Goal: Task Accomplishment & Management: Manage account settings

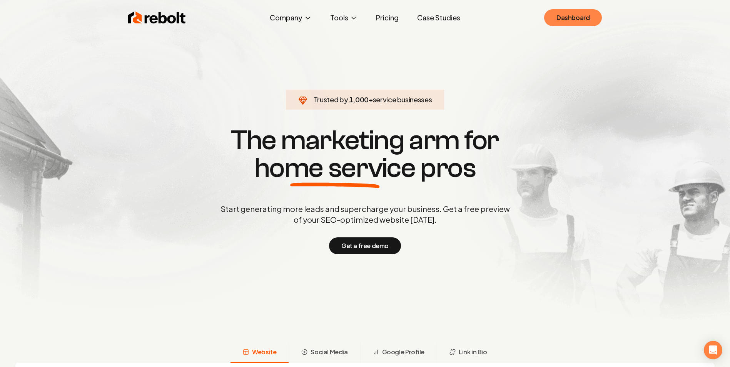
click at [568, 16] on link "Dashboard" at bounding box center [573, 17] width 58 height 17
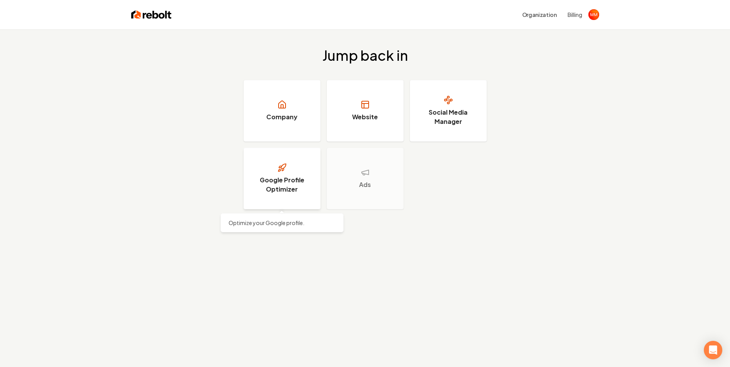
click at [300, 196] on link "Google Profile Optimizer" at bounding box center [282, 179] width 77 height 62
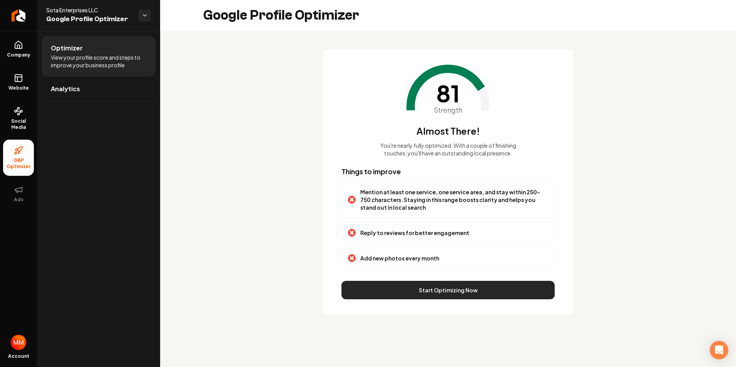
click at [478, 286] on button "Start Optimizing Now" at bounding box center [447, 290] width 213 height 18
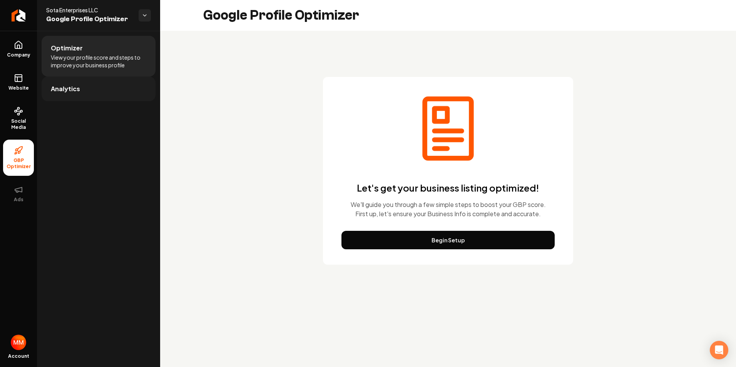
click at [72, 91] on span "Analytics" at bounding box center [65, 88] width 29 height 9
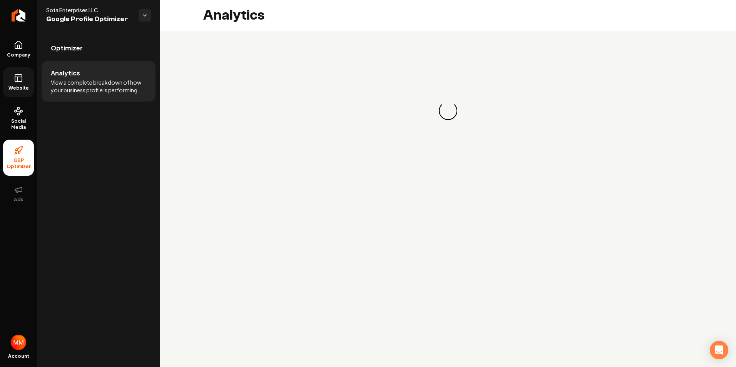
click at [24, 95] on link "Website" at bounding box center [18, 82] width 31 height 30
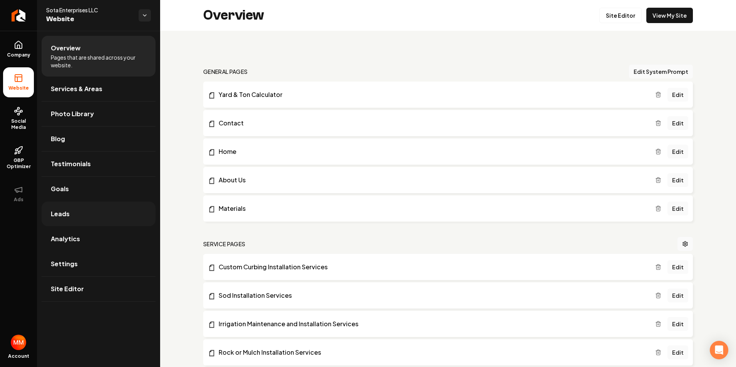
click at [71, 207] on link "Leads" at bounding box center [99, 214] width 114 height 25
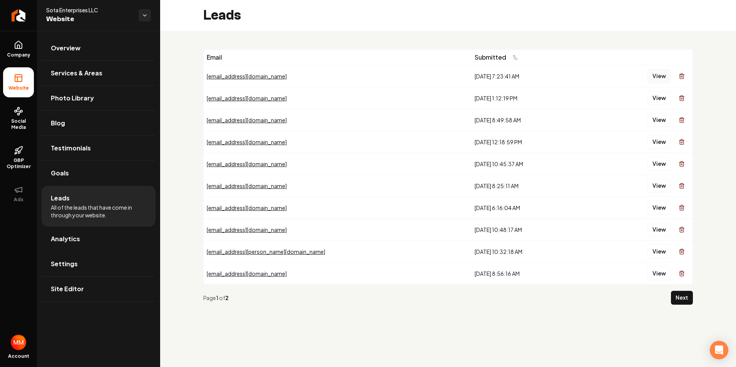
click at [658, 76] on button "View" at bounding box center [658, 76] width 23 height 14
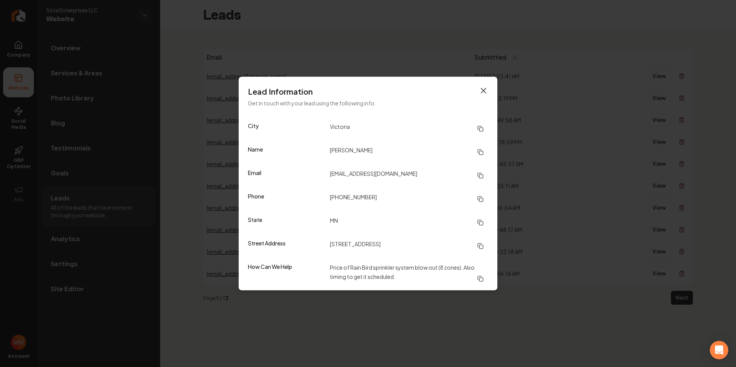
click at [483, 88] on icon "button" at bounding box center [483, 90] width 9 height 9
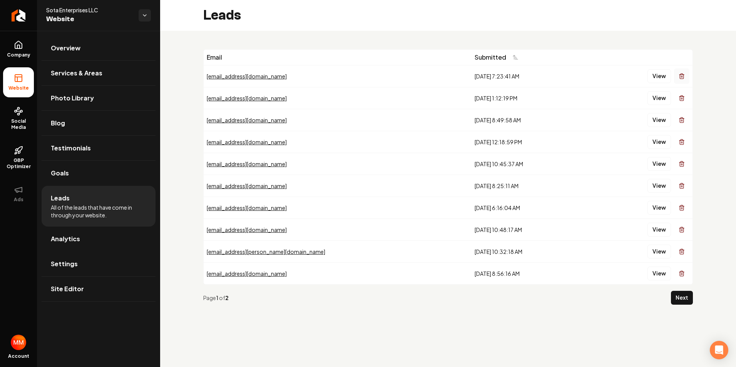
click at [680, 75] on icon "Main content area" at bounding box center [681, 75] width 5 height 0
click at [82, 102] on span "Photo Library" at bounding box center [72, 98] width 43 height 9
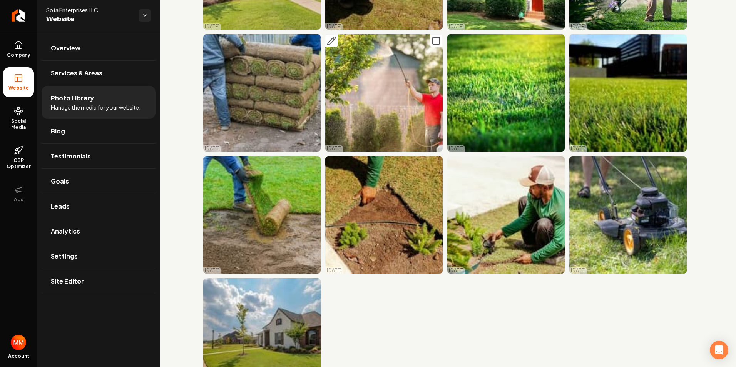
scroll to position [2227, 0]
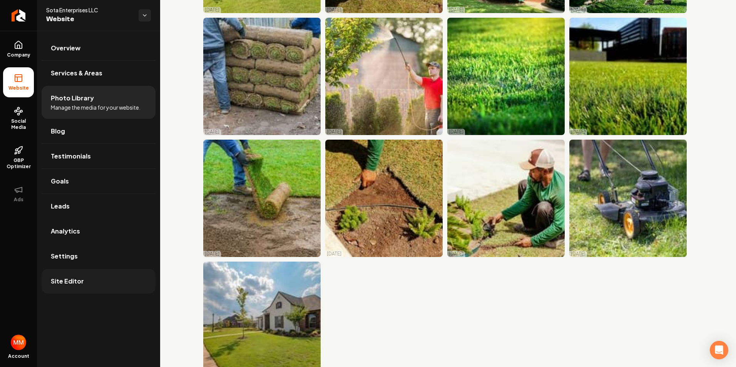
click at [101, 281] on link "Site Editor" at bounding box center [99, 281] width 114 height 25
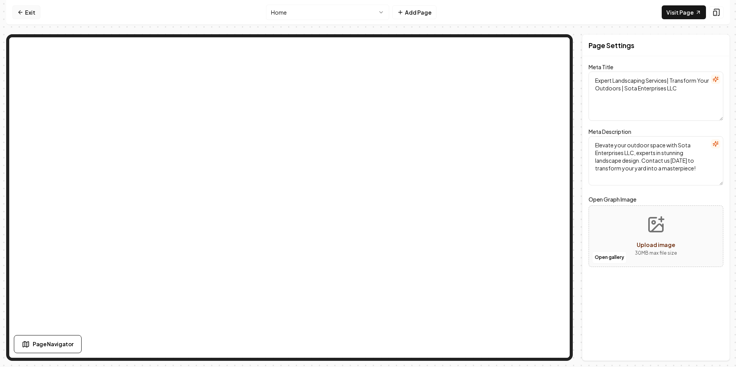
click at [26, 11] on link "Exit" at bounding box center [26, 12] width 28 height 14
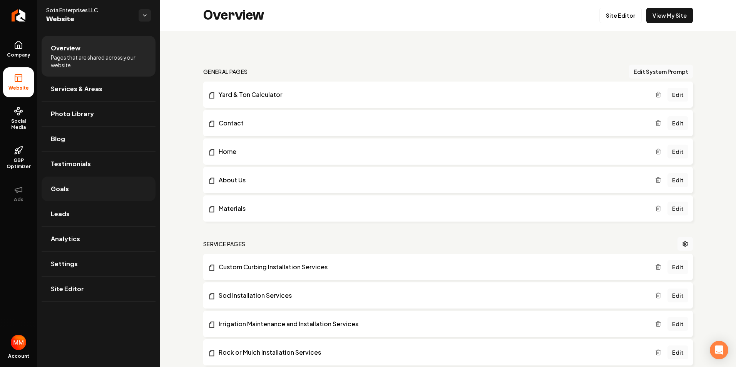
click at [65, 187] on span "Goals" at bounding box center [60, 188] width 18 height 9
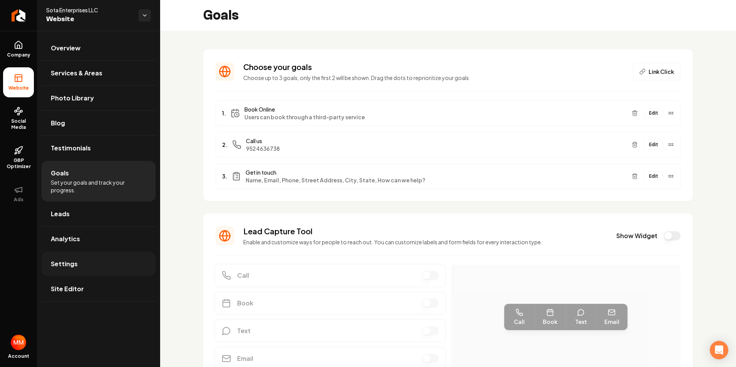
click at [82, 266] on link "Settings" at bounding box center [99, 264] width 114 height 25
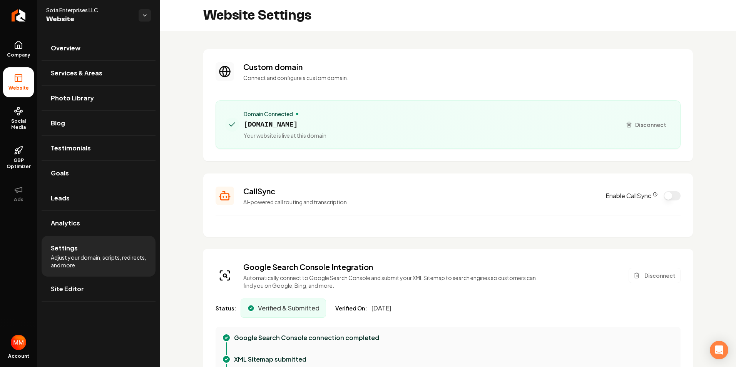
click at [663, 196] on button "Enable CallSync" at bounding box center [671, 195] width 17 height 9
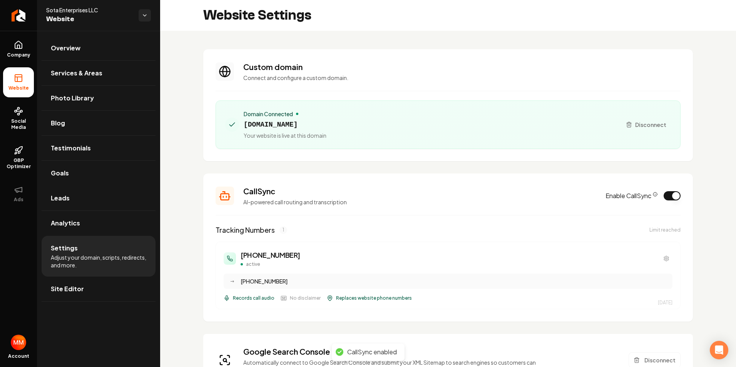
click at [673, 194] on button "Enable CallSync" at bounding box center [671, 195] width 17 height 9
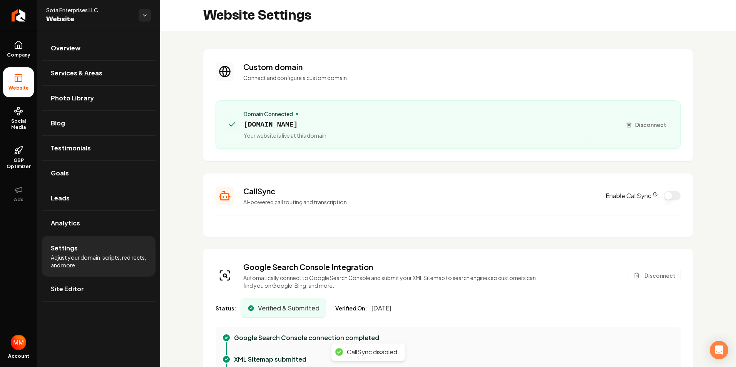
click at [663, 195] on button "Enable CallSync" at bounding box center [671, 195] width 17 height 9
